Goal: Communication & Community: Answer question/provide support

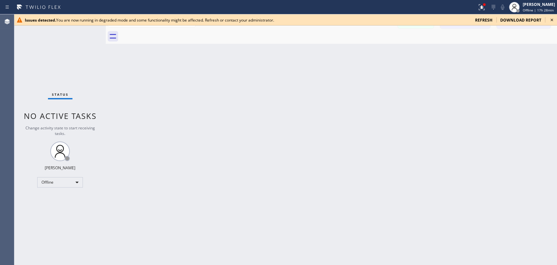
click at [501, 19] on icon at bounding box center [552, 20] width 8 height 8
click at [73, 184] on div "Offline" at bounding box center [60, 182] width 46 height 10
click at [64, 197] on li "Available" at bounding box center [60, 198] width 44 height 8
click at [550, 18] on icon at bounding box center [552, 20] width 8 height 8
click at [70, 177] on div "Available" at bounding box center [60, 179] width 46 height 10
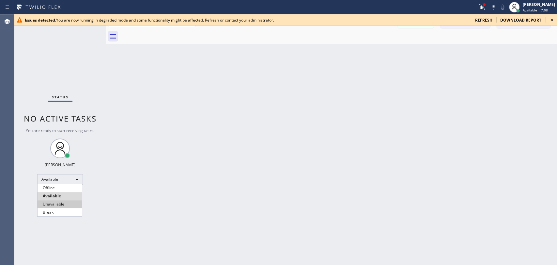
click at [65, 204] on li "Unavailable" at bounding box center [60, 204] width 44 height 8
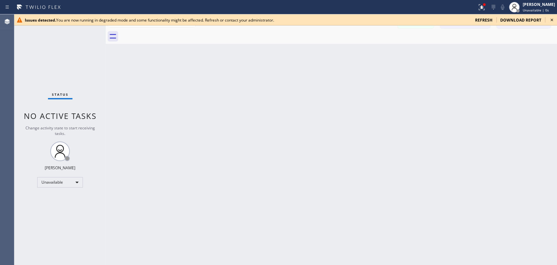
click at [553, 19] on icon at bounding box center [552, 20] width 8 height 8
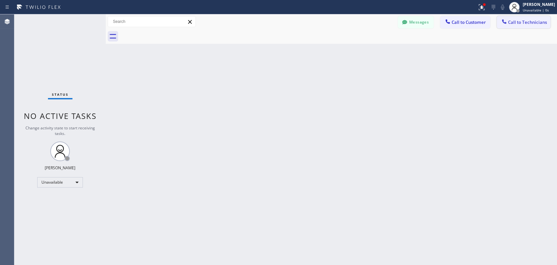
click at [515, 26] on button "Call to Technicians" at bounding box center [523, 22] width 54 height 12
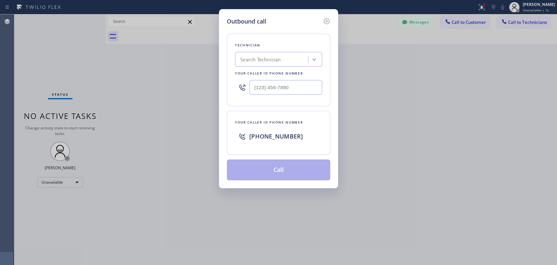
click at [297, 56] on div "Search Technician" at bounding box center [272, 59] width 71 height 11
type input "cj"
click at [283, 75] on div "CJ Pichey" at bounding box center [278, 73] width 87 height 12
type input "(562) 450-6688"
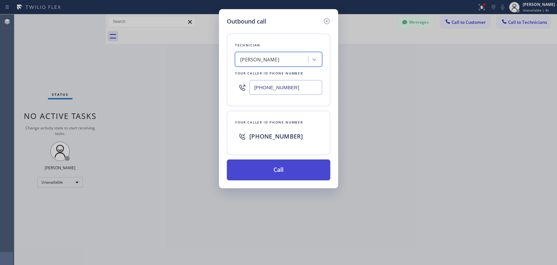
click at [250, 167] on button "Call" at bounding box center [278, 169] width 103 height 21
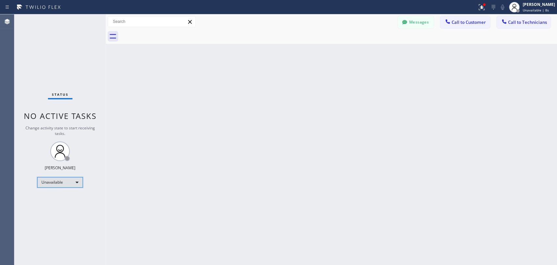
click at [62, 179] on div "Unavailable" at bounding box center [60, 182] width 46 height 10
click at [69, 186] on div at bounding box center [278, 132] width 557 height 265
click at [65, 182] on div "Unavailable" at bounding box center [60, 182] width 46 height 10
click at [61, 196] on li "Available" at bounding box center [60, 198] width 44 height 8
click at [83, 73] on div "Status No active tasks You are ready to start receiving tasks. Maria Taratukhin…" at bounding box center [59, 139] width 91 height 250
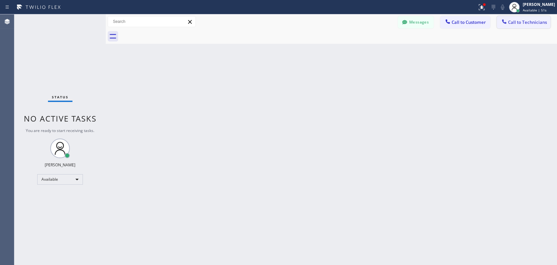
click at [517, 21] on span "Call to Technicians" at bounding box center [527, 22] width 39 height 6
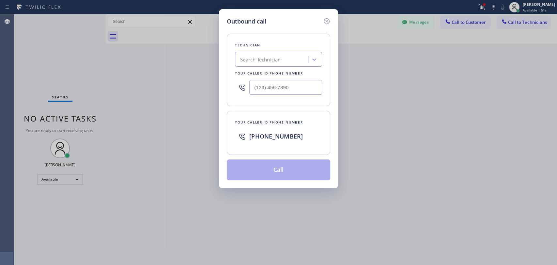
click at [297, 55] on div "Search Technician" at bounding box center [272, 59] width 71 height 11
type input "cj"
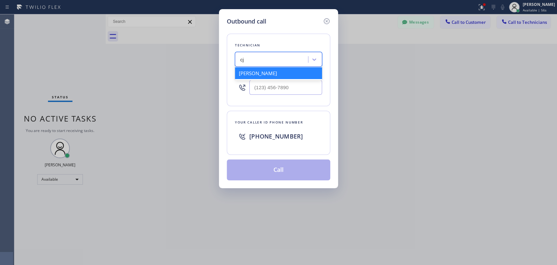
click at [254, 71] on div "CJ Pichey" at bounding box center [278, 73] width 87 height 12
type input "(562) 450-6688"
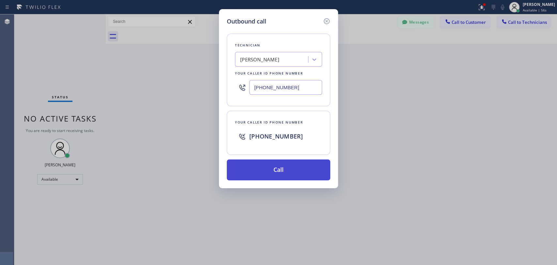
click at [266, 173] on button "Call" at bounding box center [278, 169] width 103 height 21
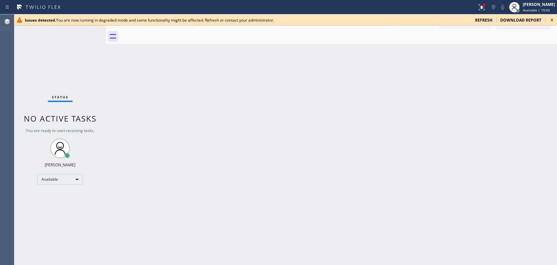
click at [549, 18] on icon at bounding box center [552, 20] width 8 height 8
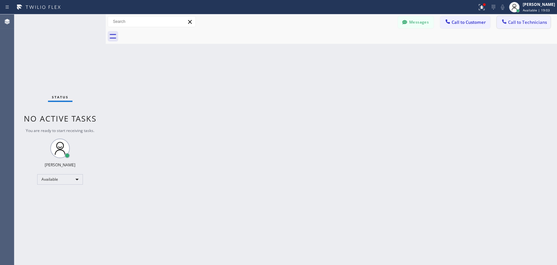
click at [536, 21] on span "Call to Technicians" at bounding box center [527, 22] width 39 height 6
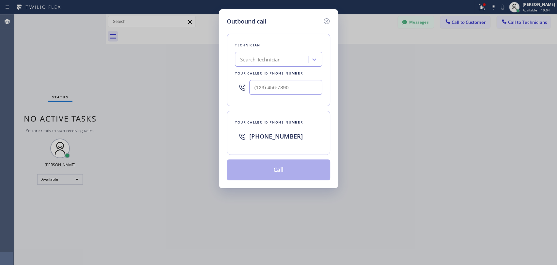
click at [277, 65] on div "Search Technician" at bounding box center [278, 59] width 87 height 15
type input "arm"
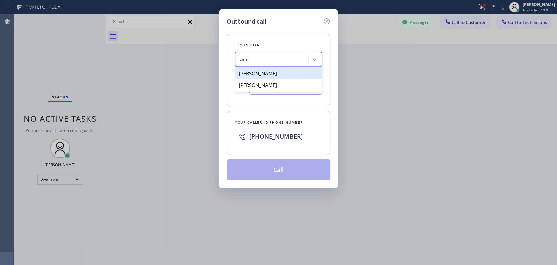
click at [281, 70] on div "Armen Gevorgyan" at bounding box center [278, 73] width 87 height 12
type input "(818) 302-5971"
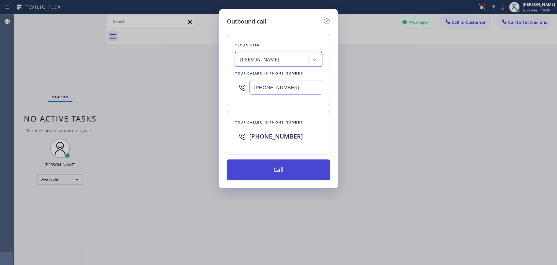
click at [270, 173] on button "Call" at bounding box center [278, 169] width 103 height 21
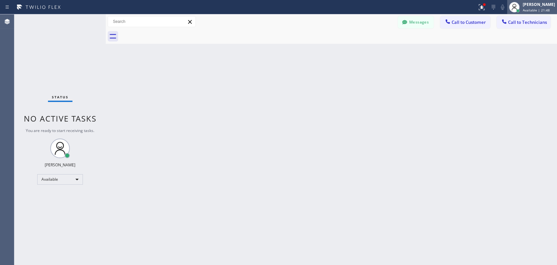
click at [538, 8] on span "Available | 21:48" at bounding box center [536, 10] width 27 height 5
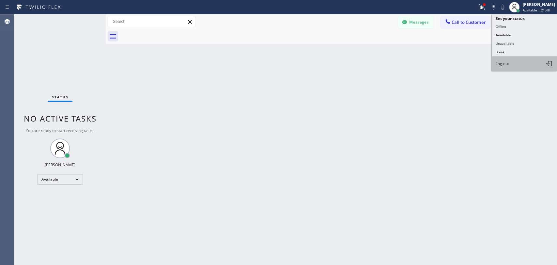
click at [510, 65] on button "Log out" at bounding box center [524, 63] width 65 height 14
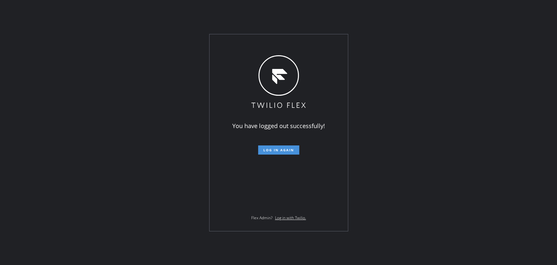
click at [278, 150] on span "Log in again" at bounding box center [278, 149] width 31 height 5
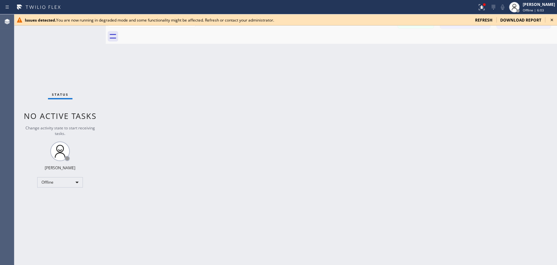
click at [399, 139] on div "Back to Dashboard Change Sender ID Customers Technicians HM [PERSON_NAME] [DATE…" at bounding box center [331, 139] width 451 height 250
click at [52, 182] on div "Offline" at bounding box center [60, 182] width 46 height 10
click at [57, 200] on li "Available" at bounding box center [60, 198] width 44 height 8
click at [501, 19] on icon at bounding box center [552, 20] width 8 height 8
drag, startPoint x: 492, startPoint y: 105, endPoint x: 486, endPoint y: 98, distance: 9.2
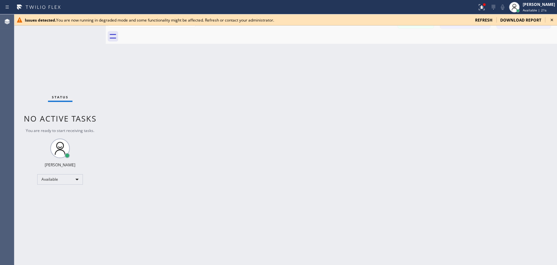
click at [492, 105] on div "Back to Dashboard Change Sender ID Customers Technicians HM [PERSON_NAME] [DATE…" at bounding box center [331, 139] width 451 height 250
click at [530, 90] on div "Back to Dashboard Change Sender ID Customers Technicians HM [PERSON_NAME] [DATE…" at bounding box center [331, 139] width 451 height 250
click at [549, 20] on icon at bounding box center [552, 20] width 8 height 8
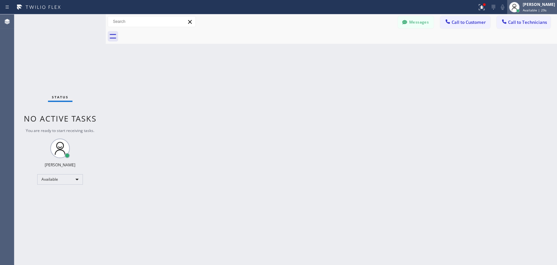
click at [523, 6] on div "[PERSON_NAME]" at bounding box center [539, 5] width 32 height 6
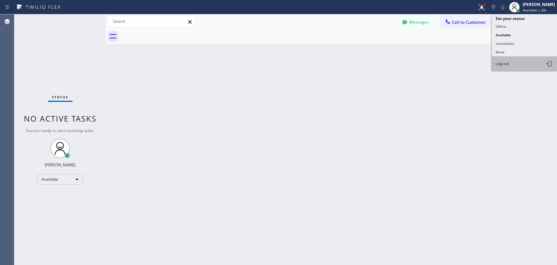
click at [510, 57] on button "Log out" at bounding box center [524, 63] width 65 height 14
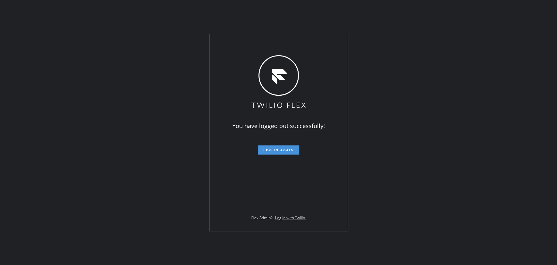
click at [287, 150] on span "Log in again" at bounding box center [278, 149] width 31 height 5
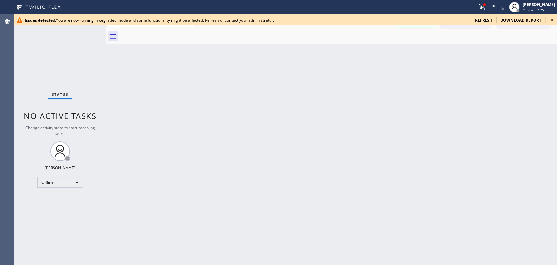
click at [501, 21] on icon at bounding box center [552, 20] width 8 height 8
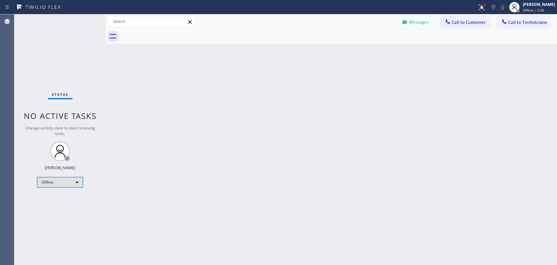
click at [49, 177] on div "Offline" at bounding box center [60, 182] width 46 height 10
click at [501, 7] on div at bounding box center [278, 132] width 557 height 265
click at [501, 12] on div "Maria Taratukhina Offline | 2:29" at bounding box center [539, 6] width 36 height 11
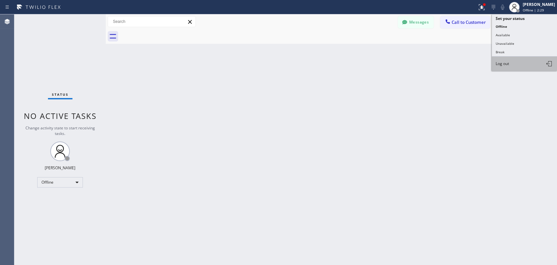
click at [501, 58] on button "Log out" at bounding box center [524, 63] width 65 height 14
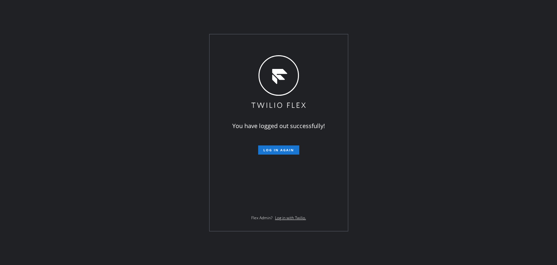
click at [259, 144] on form "Log in again" at bounding box center [279, 147] width 114 height 14
click at [260, 147] on button "Log in again" at bounding box center [278, 149] width 41 height 9
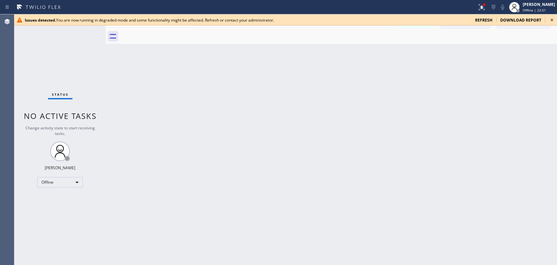
click at [501, 21] on icon at bounding box center [552, 20] width 8 height 8
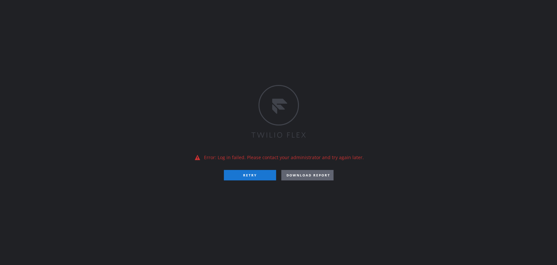
click at [478, 151] on div "Error: Log in failed. Please contact your administrator and try again later. RE…" at bounding box center [278, 132] width 557 height 265
click at [254, 174] on button "RETRY" at bounding box center [250, 175] width 52 height 10
click at [459, 174] on div "Error: Log in failed. Please contact your administrator and try again later. RE…" at bounding box center [278, 132] width 557 height 265
click at [493, 131] on div "Error: Log in failed. Please contact your administrator and try again later. RE…" at bounding box center [278, 132] width 557 height 265
click at [529, 116] on div "Error: Log in failed. Please contact your administrator and try again later. RE…" at bounding box center [278, 132] width 557 height 265
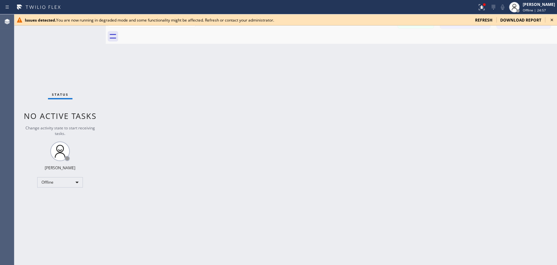
click at [8, 44] on div "Agent Desktop" at bounding box center [7, 139] width 14 height 250
click at [500, 72] on div "Back to Dashboard Change Sender ID Customers Technicians HM Hannah Mcnamara 08/…" at bounding box center [331, 139] width 451 height 250
click at [553, 22] on icon at bounding box center [552, 20] width 8 height 8
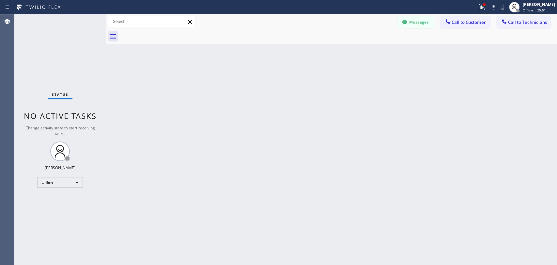
click at [496, 169] on div "Back to Dashboard Change Sender ID Customers Technicians HM Hannah Mcnamara 08/…" at bounding box center [331, 139] width 451 height 250
click at [76, 181] on div "Offline" at bounding box center [60, 182] width 46 height 10
click at [56, 198] on li "Available" at bounding box center [60, 198] width 44 height 8
click at [518, 20] on span "Call to Technicians" at bounding box center [527, 22] width 39 height 6
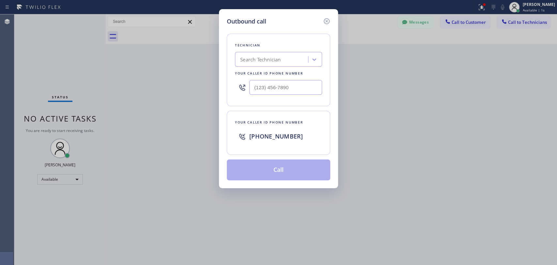
click at [279, 64] on div "Search Technician" at bounding box center [272, 59] width 71 height 11
drag, startPoint x: 240, startPoint y: 60, endPoint x: 283, endPoint y: 60, distance: 43.1
click at [283, 60] on div "ыукп ыукп" at bounding box center [272, 59] width 71 height 11
type input "ыукп"
click at [252, 60] on div "Search Technician" at bounding box center [260, 60] width 40 height 8
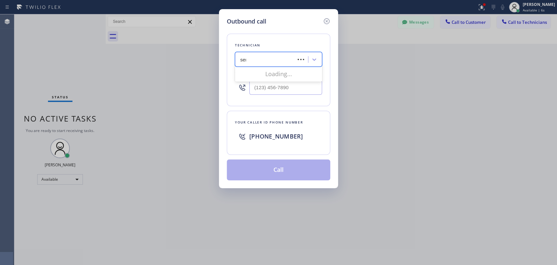
type input "serg"
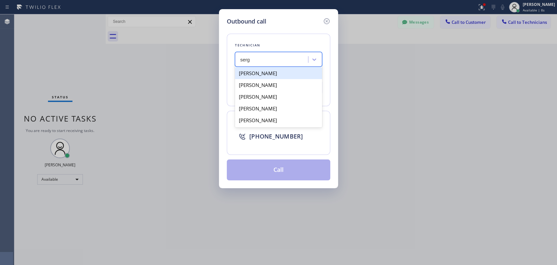
click at [275, 72] on div "[PERSON_NAME]" at bounding box center [278, 73] width 87 height 12
type input "(323) 304-1325"
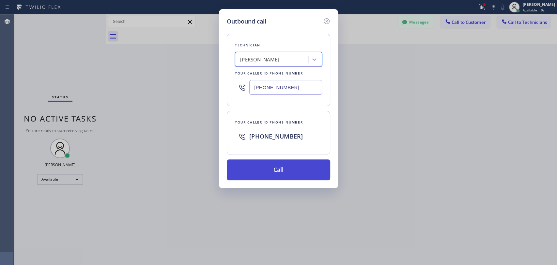
click at [281, 175] on button "Call" at bounding box center [278, 169] width 103 height 21
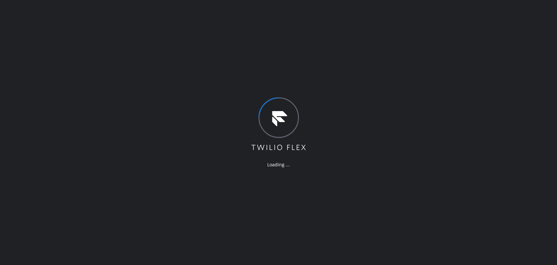
click at [511, 142] on div "Loading ..." at bounding box center [278, 132] width 557 height 265
click at [536, 100] on div "Loading ..." at bounding box center [278, 132] width 557 height 265
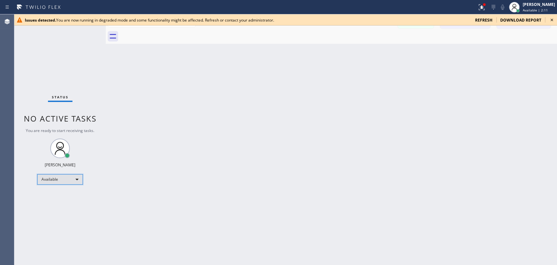
click at [68, 179] on div "Available" at bounding box center [60, 179] width 46 height 10
click at [62, 190] on li "Offline" at bounding box center [60, 188] width 44 height 8
